Goal: Register for event/course

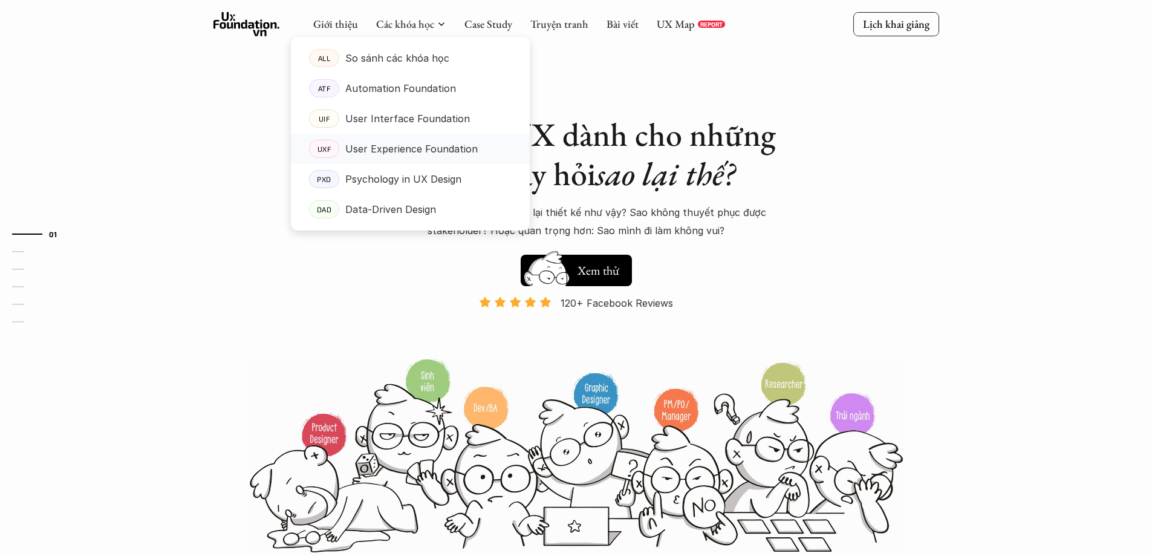
click at [400, 149] on p "User Experience Foundation" at bounding box center [411, 149] width 132 height 18
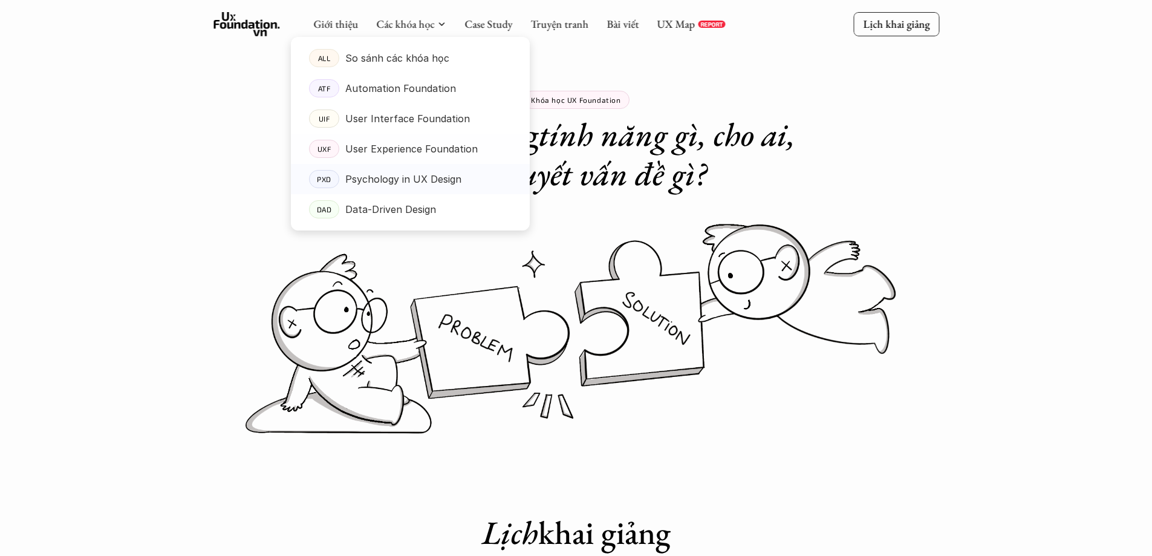
click at [407, 178] on p "Psychology in UX Design" at bounding box center [403, 179] width 116 height 18
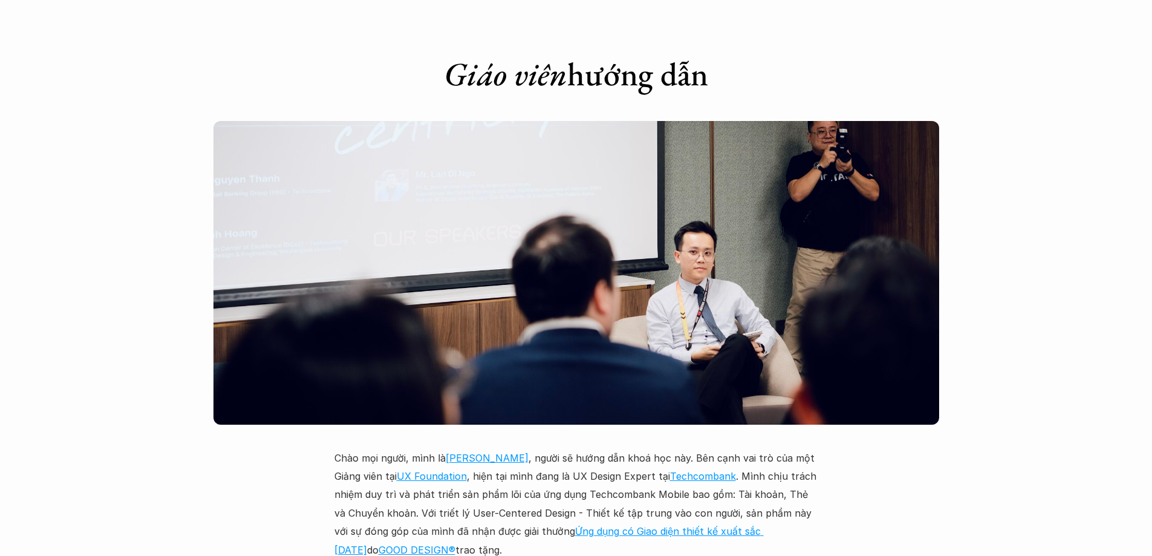
scroll to position [2988, 0]
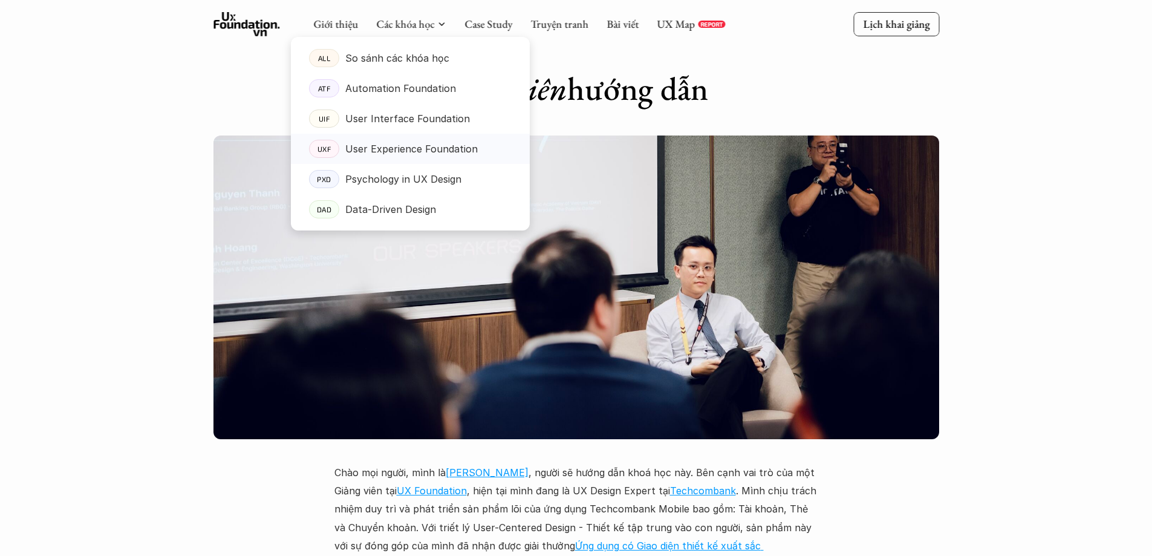
click at [393, 146] on p "User Experience Foundation" at bounding box center [411, 149] width 132 height 18
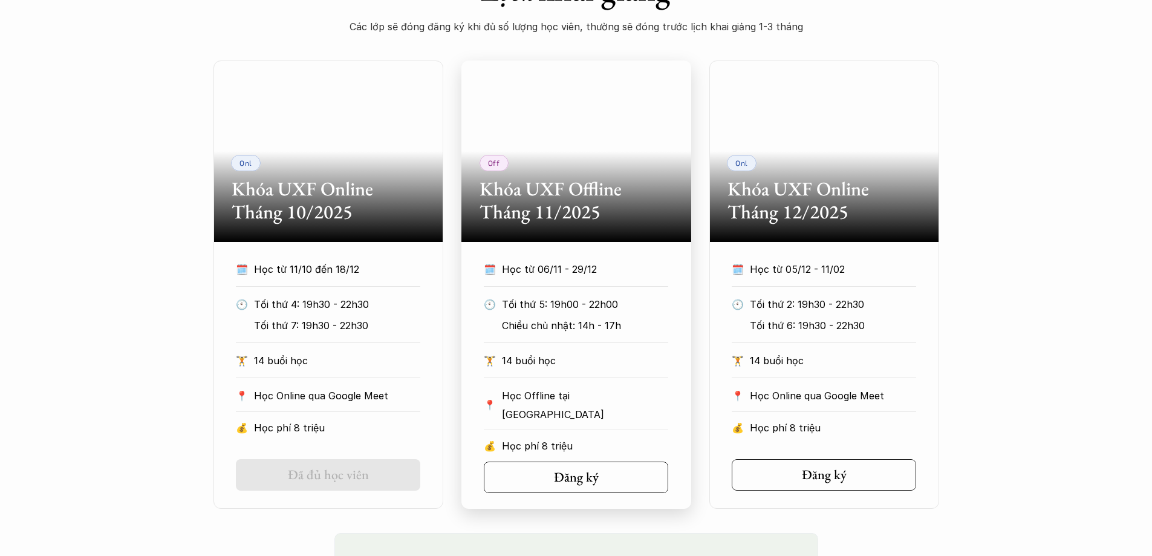
scroll to position [544, 0]
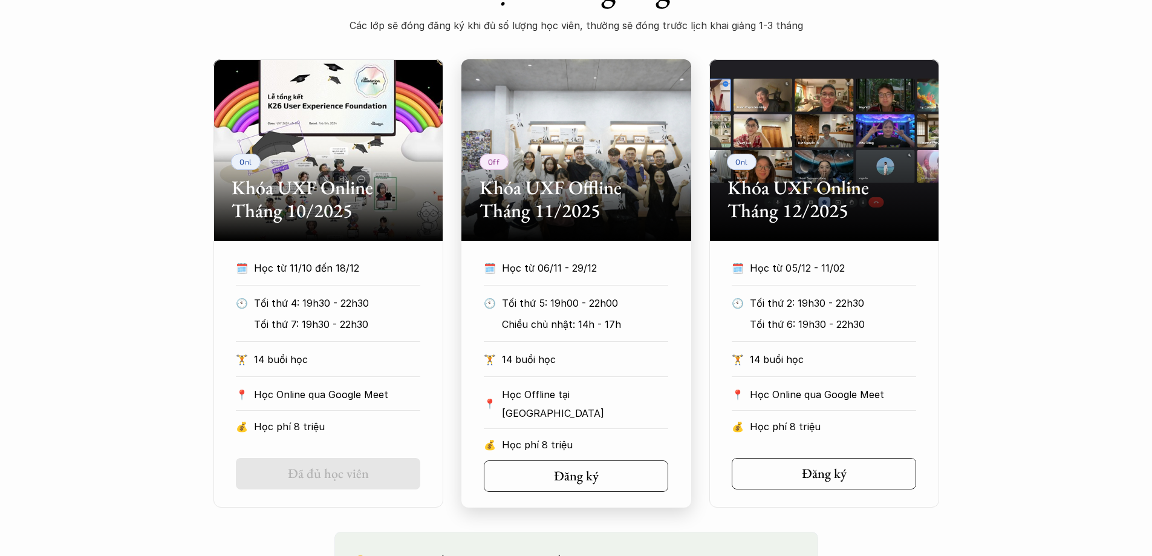
click at [540, 210] on h2 "Khóa UXF Offline Tháng 11/2025" at bounding box center [577, 199] width 194 height 47
click at [575, 196] on h2 "Khóa UXF Offline Tháng 11/2025" at bounding box center [577, 199] width 194 height 47
click at [567, 233] on div "Off Khóa UXF Offline Tháng 11/2025" at bounding box center [577, 149] width 230 height 181
click at [553, 477] on h5 "Đăng ký" at bounding box center [574, 476] width 45 height 16
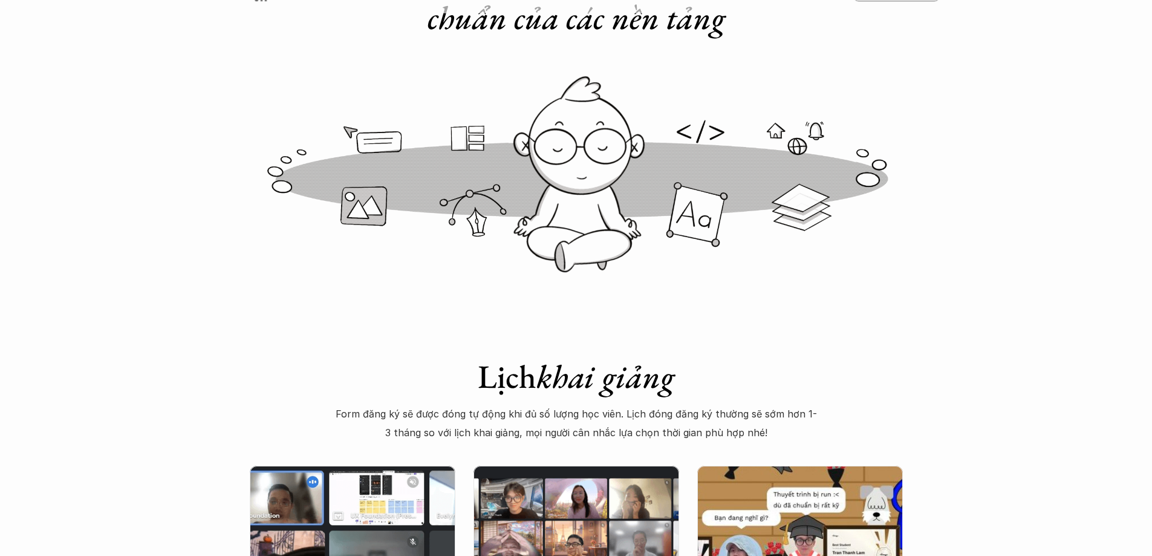
scroll to position [544, 0]
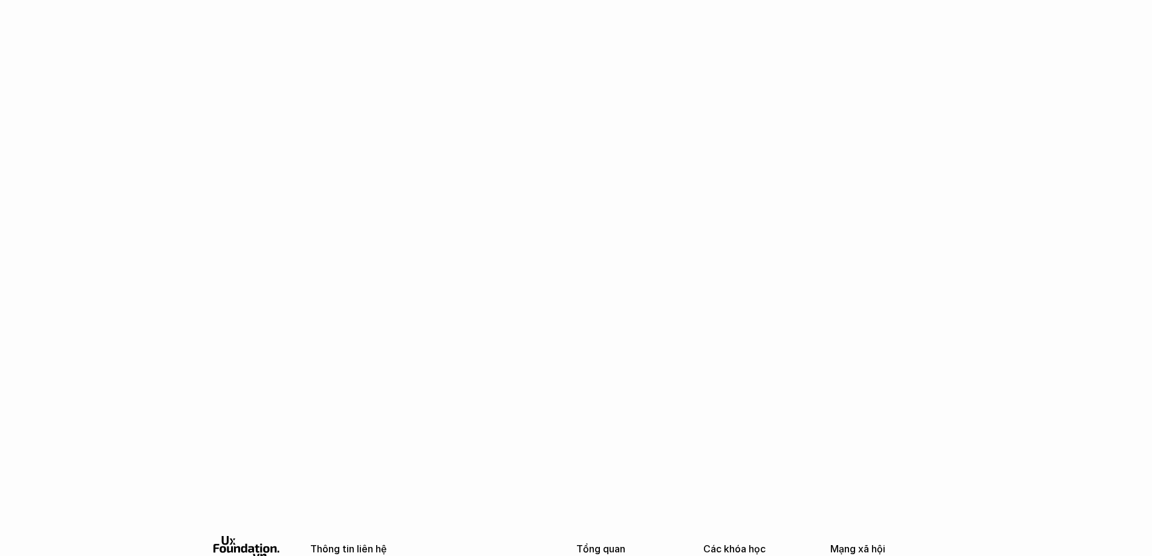
scroll to position [1787, 0]
